Goal: Task Accomplishment & Management: Manage account settings

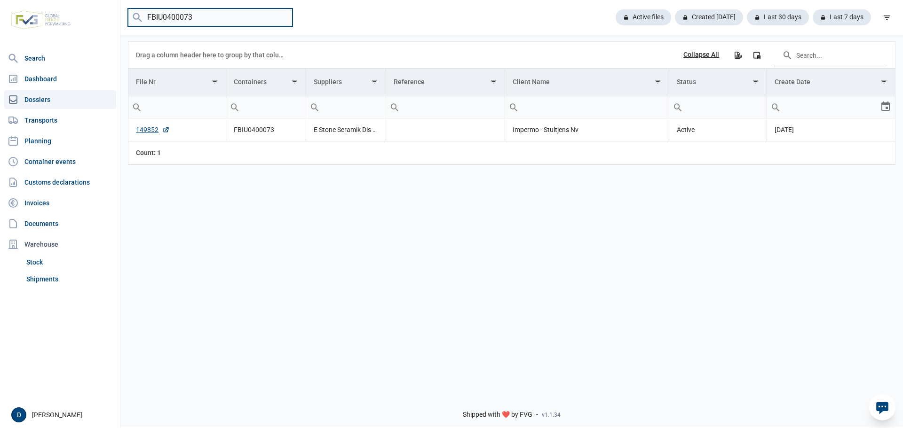
click at [230, 17] on input "FBIU0400073" at bounding box center [210, 17] width 165 height 18
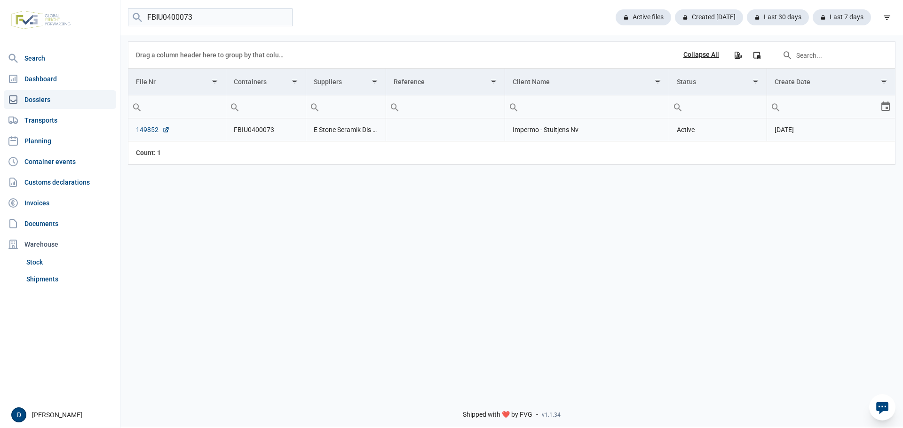
click at [151, 134] on link "149852" at bounding box center [153, 129] width 34 height 9
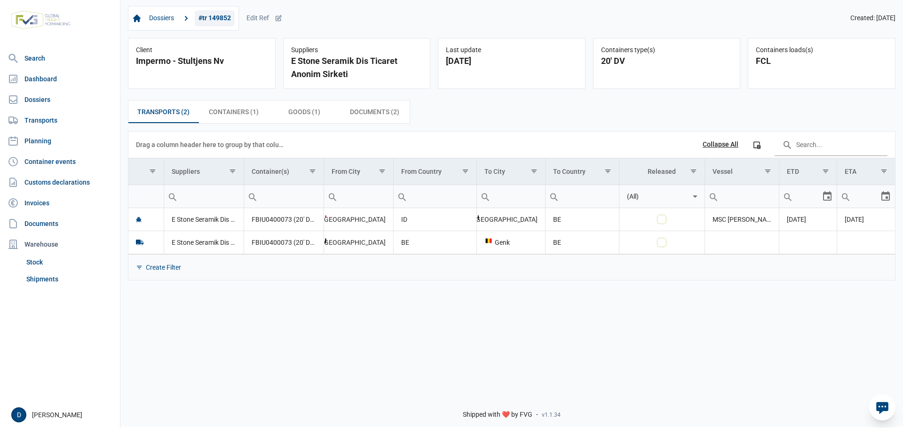
click at [212, 21] on link "#tr 149852" at bounding box center [215, 18] width 40 height 16
click at [266, 24] on div "Dossiers #tr 149852 Edit Ref" at bounding box center [205, 18] width 154 height 24
click at [266, 19] on div "Edit Ref" at bounding box center [264, 18] width 36 height 8
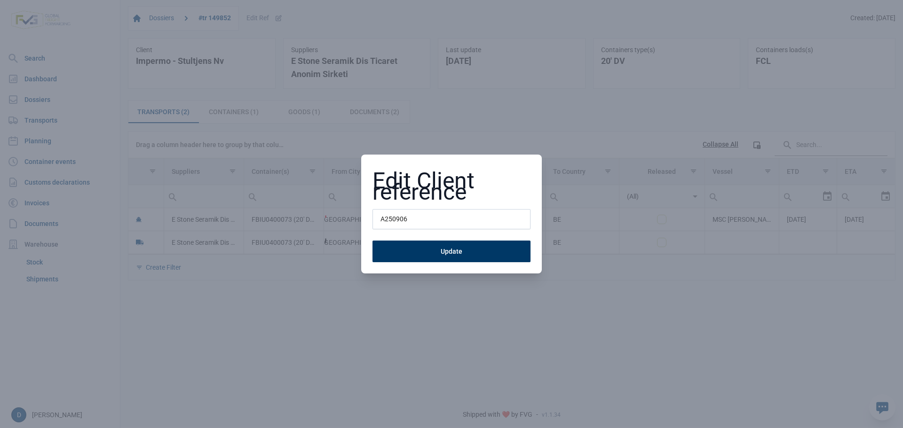
type input "A250906"
click at [417, 252] on button "Update" at bounding box center [451, 252] width 158 height 22
